Goal: Task Accomplishment & Management: Manage account settings

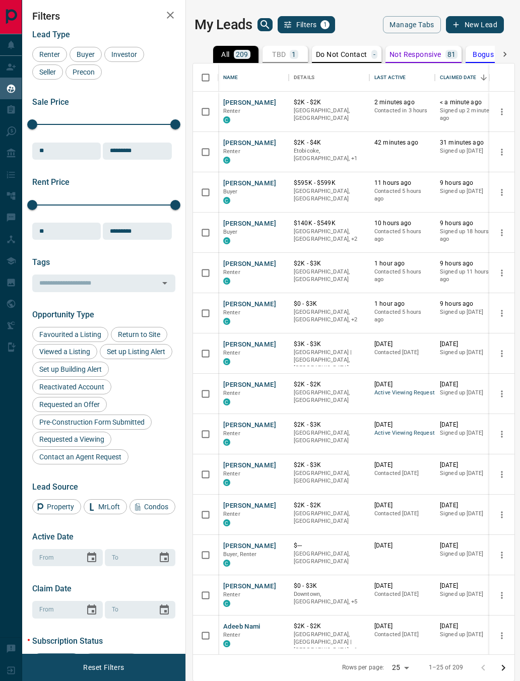
scroll to position [591, 321]
click at [254, 106] on button "[PERSON_NAME]" at bounding box center [249, 103] width 53 height 10
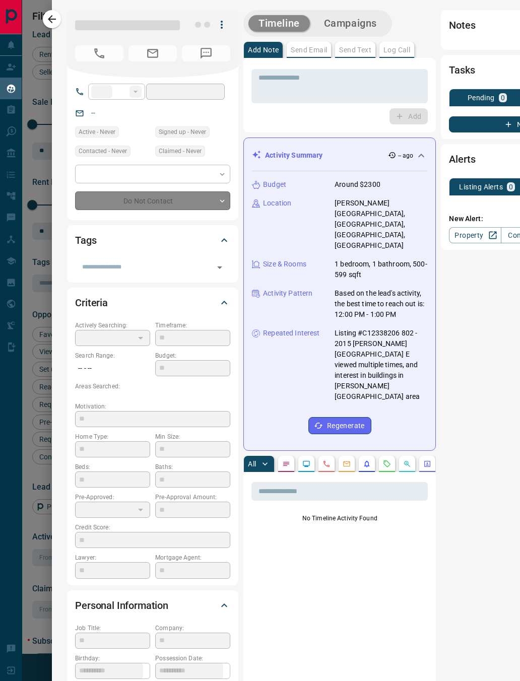
type input "**"
type input "**********"
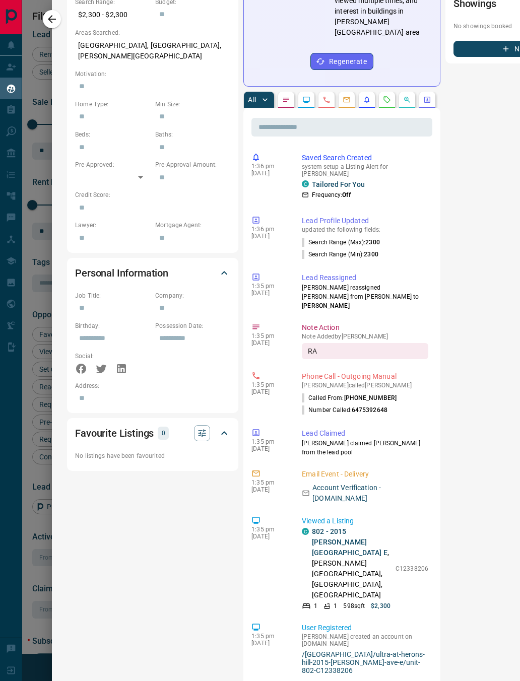
scroll to position [345, 0]
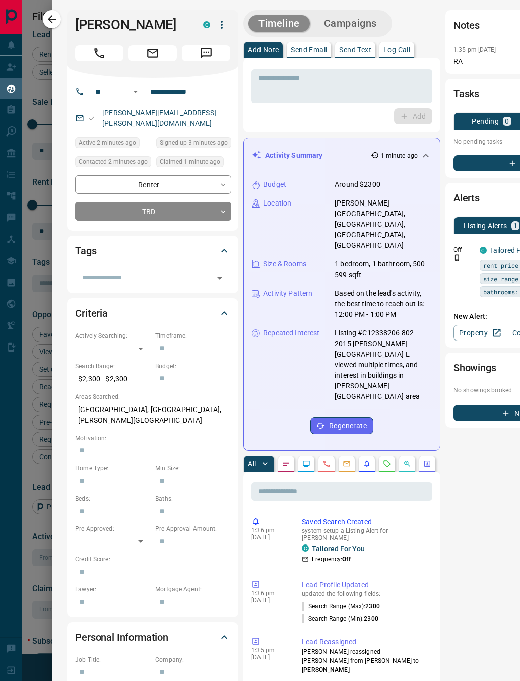
click at [99, 54] on icon "Call" at bounding box center [99, 53] width 13 height 13
click at [230, 301] on div "Criteria" at bounding box center [152, 313] width 155 height 24
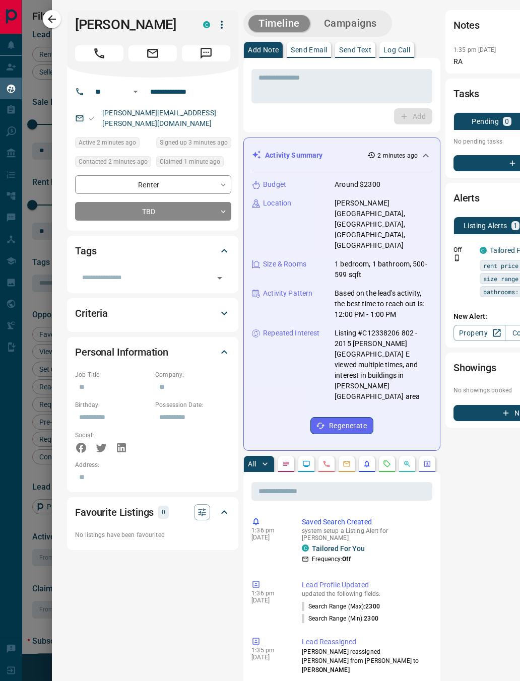
click at [226, 245] on icon at bounding box center [224, 251] width 12 height 12
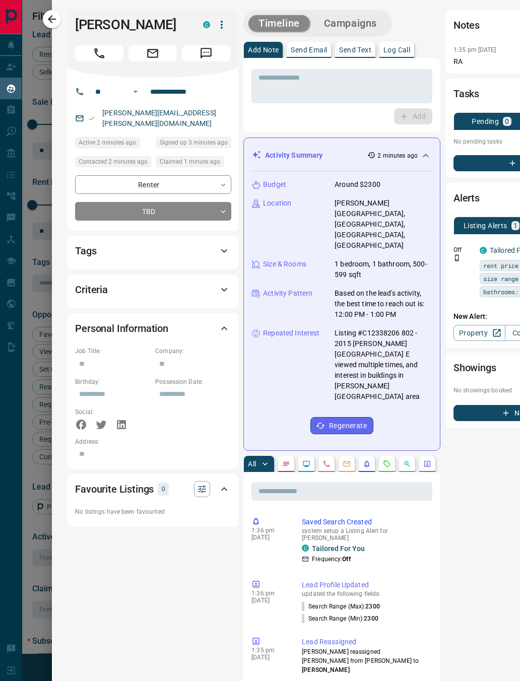
click at [219, 199] on body "Lead Transfers Claim Leads My Leads Tasks Opportunities Deals Campaigns Automat…" at bounding box center [260, 340] width 520 height 681
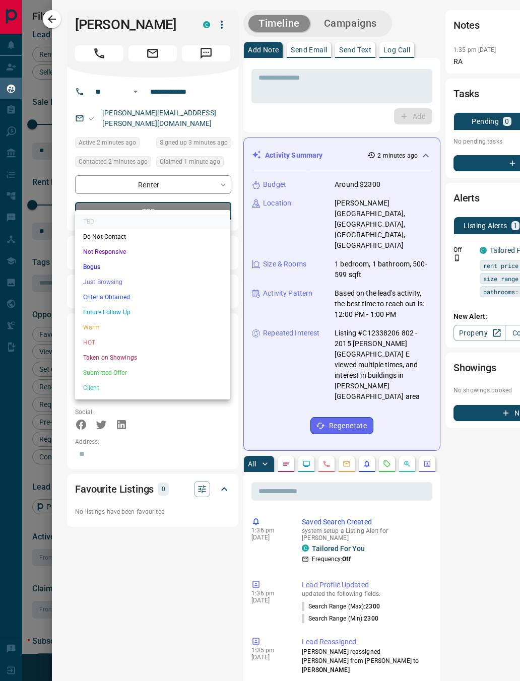
click at [389, 415] on div at bounding box center [260, 340] width 520 height 681
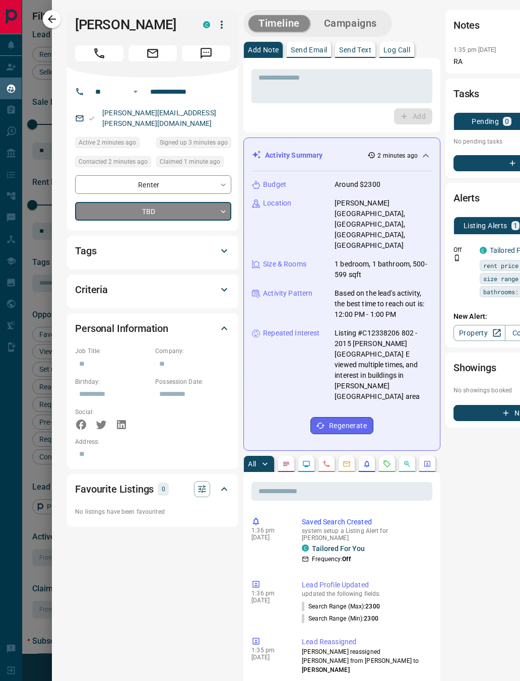
click at [387, 460] on icon "Requests" at bounding box center [387, 464] width 8 height 8
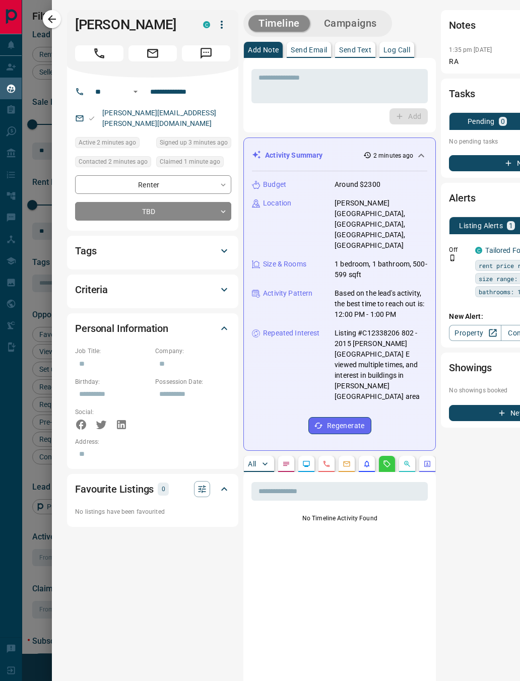
click at [253, 456] on button "All" at bounding box center [259, 464] width 30 height 16
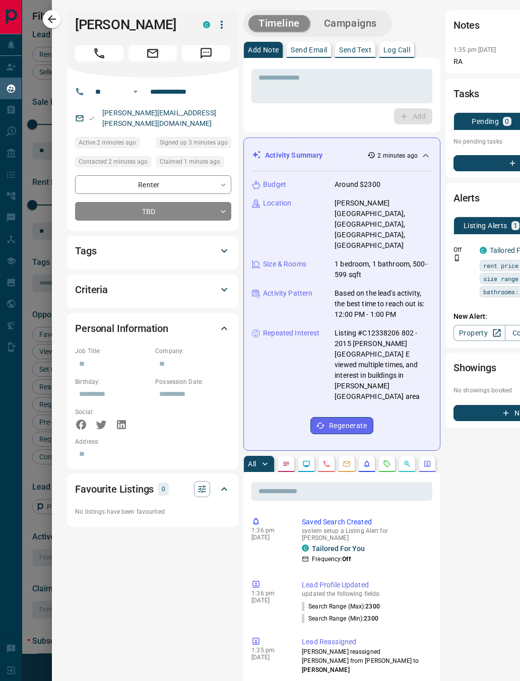
click at [203, 198] on body "Lead Transfers Claim Leads My Leads Tasks Opportunities Deals Campaigns Automat…" at bounding box center [260, 340] width 520 height 681
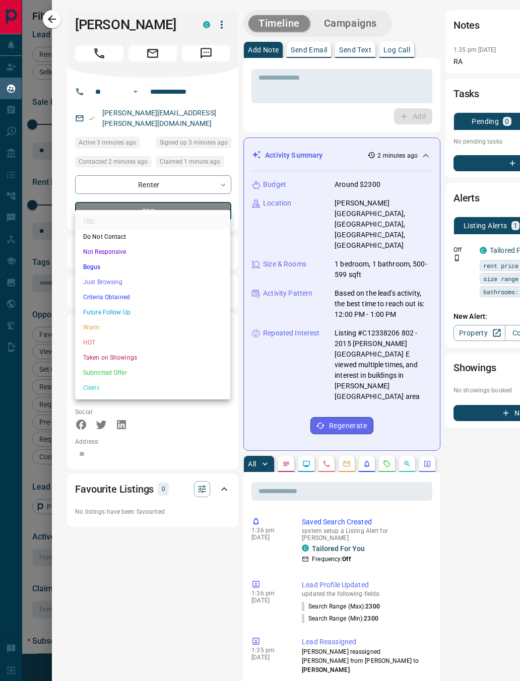
click at [390, 414] on div at bounding box center [260, 340] width 520 height 681
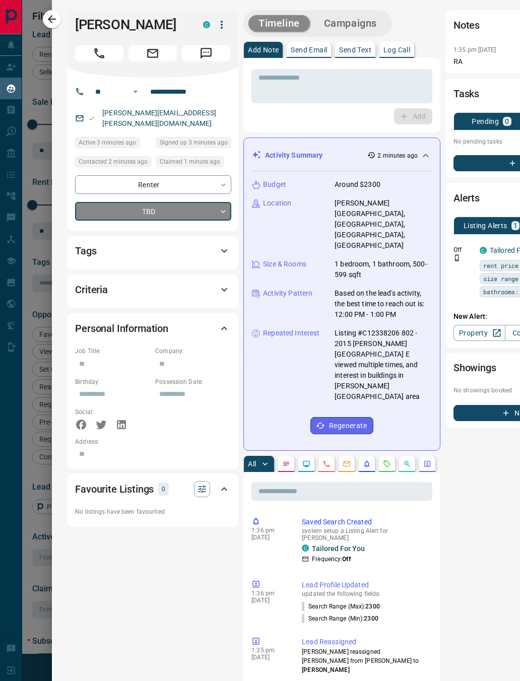
click at [389, 460] on icon "Requests" at bounding box center [387, 464] width 8 height 8
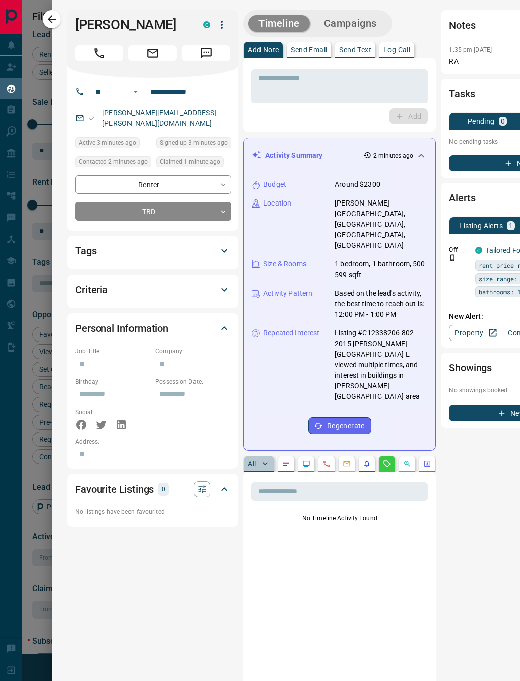
click at [247, 456] on button "All" at bounding box center [259, 464] width 30 height 16
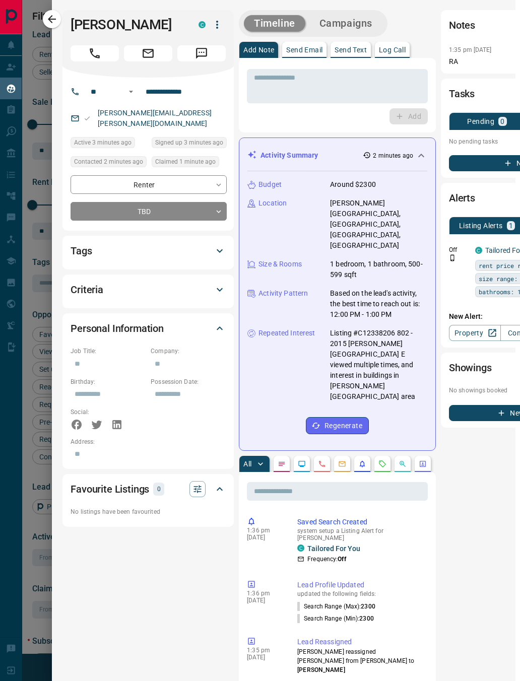
scroll to position [0, 6]
click at [208, 204] on body "Lead Transfers Claim Leads My Leads Tasks Opportunities Deals Campaigns Automat…" at bounding box center [260, 340] width 520 height 681
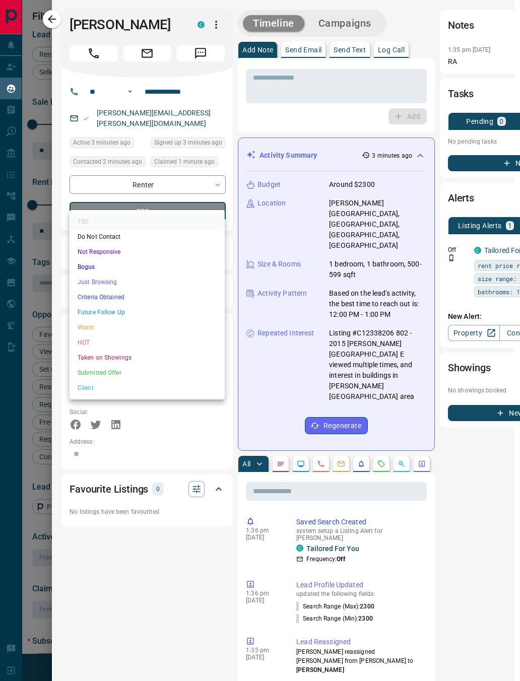
click at [136, 258] on li "Not Responsive" at bounding box center [147, 251] width 155 height 15
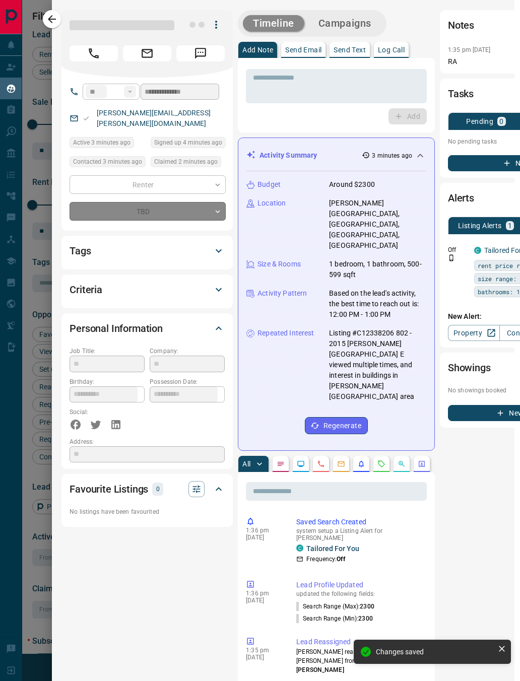
type input "*"
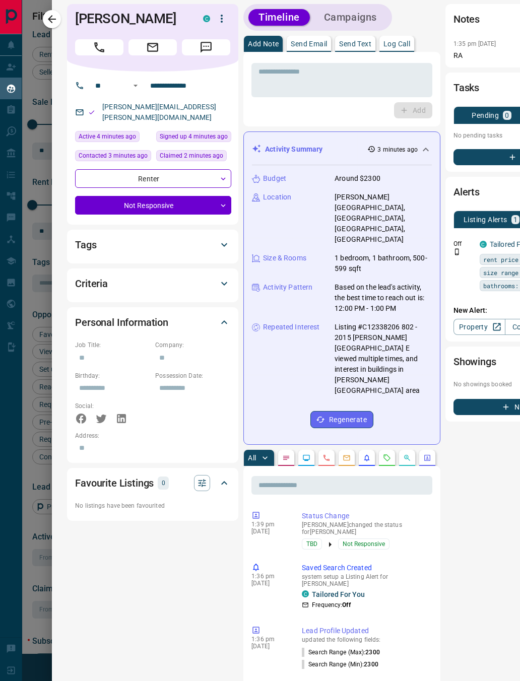
scroll to position [7, 0]
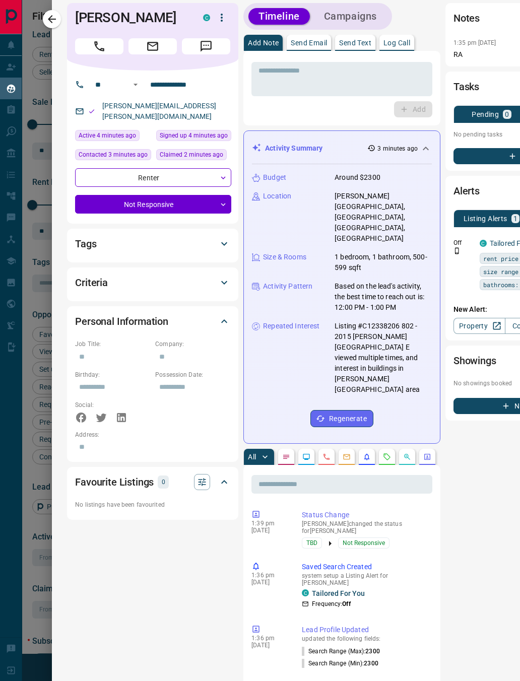
click at [51, 20] on icon "button" at bounding box center [52, 19] width 8 height 8
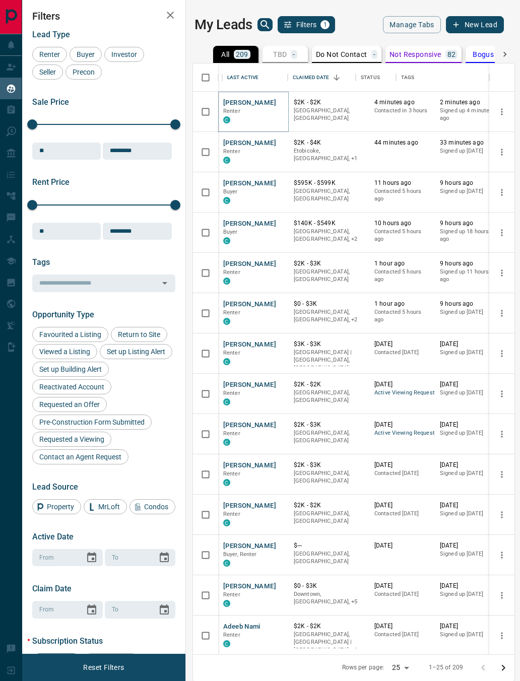
scroll to position [0, 0]
click at [441, 53] on p "Not Responsive" at bounding box center [415, 54] width 52 height 7
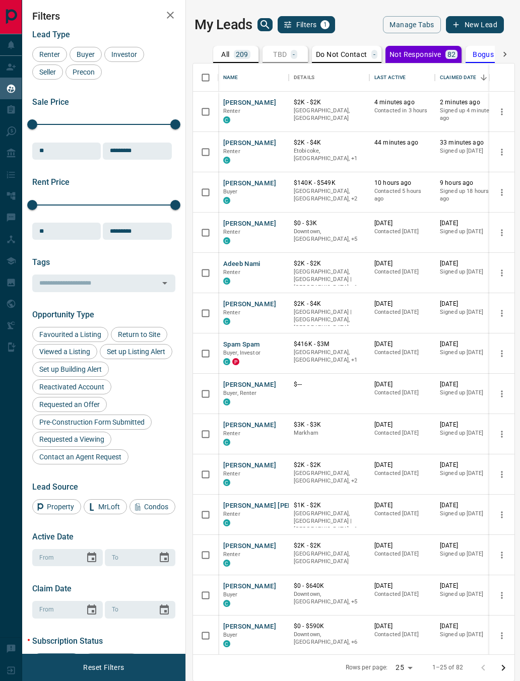
click at [237, 51] on p "209" at bounding box center [242, 54] width 13 height 7
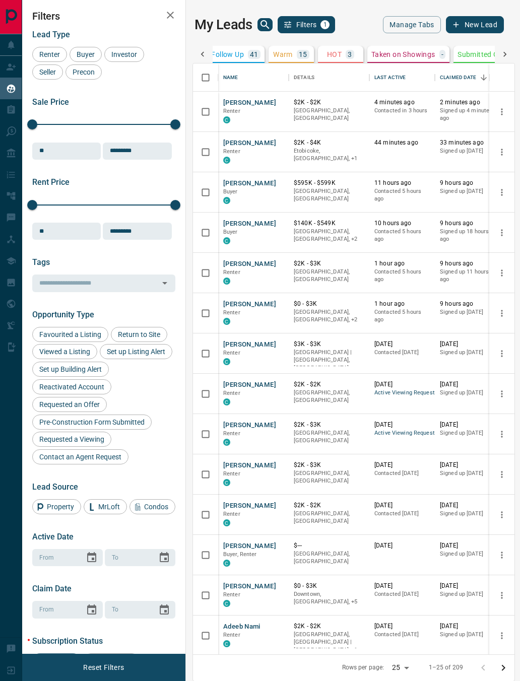
scroll to position [0, 510]
click at [305, 53] on p "HOT" at bounding box center [310, 54] width 15 height 7
